Goal: Information Seeking & Learning: Learn about a topic

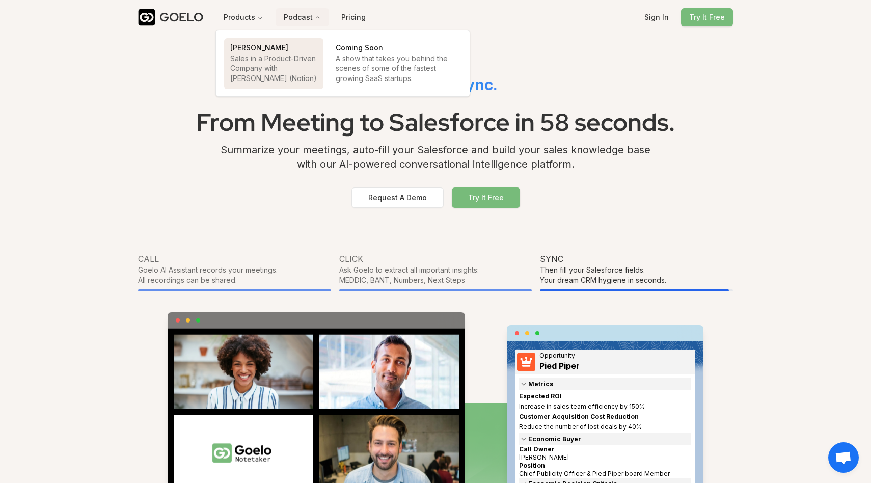
click at [279, 53] on p "Sales in a Product-Driven Company with David Apple (Notion)" at bounding box center [273, 68] width 87 height 30
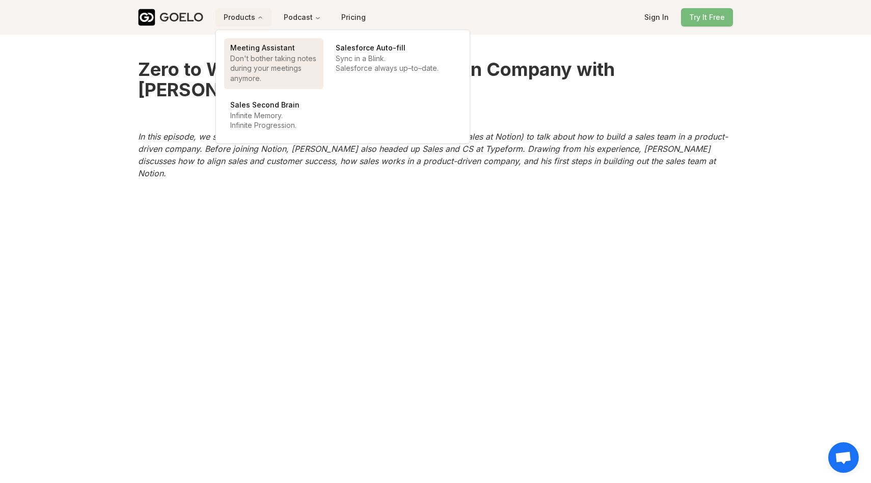
click at [255, 66] on p "Don't bother taking notes during your meetings anymore." at bounding box center [273, 68] width 87 height 30
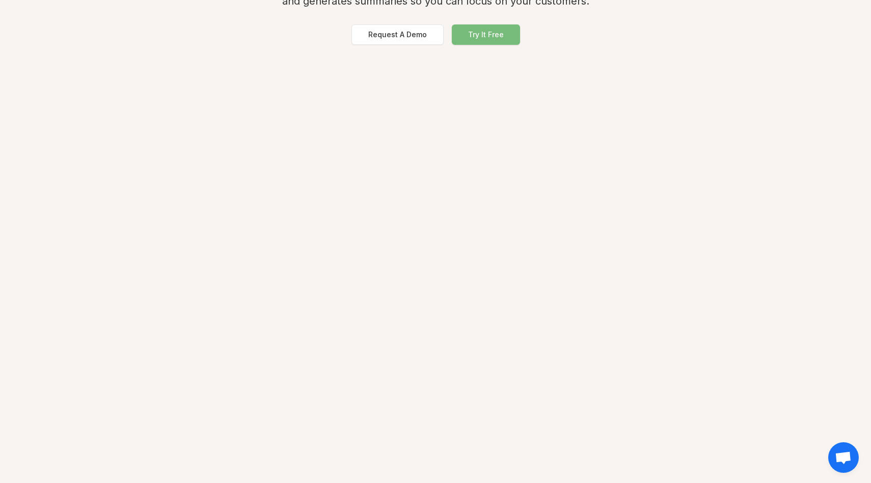
scroll to position [188, 0]
